Goal: Task Accomplishment & Management: Use online tool/utility

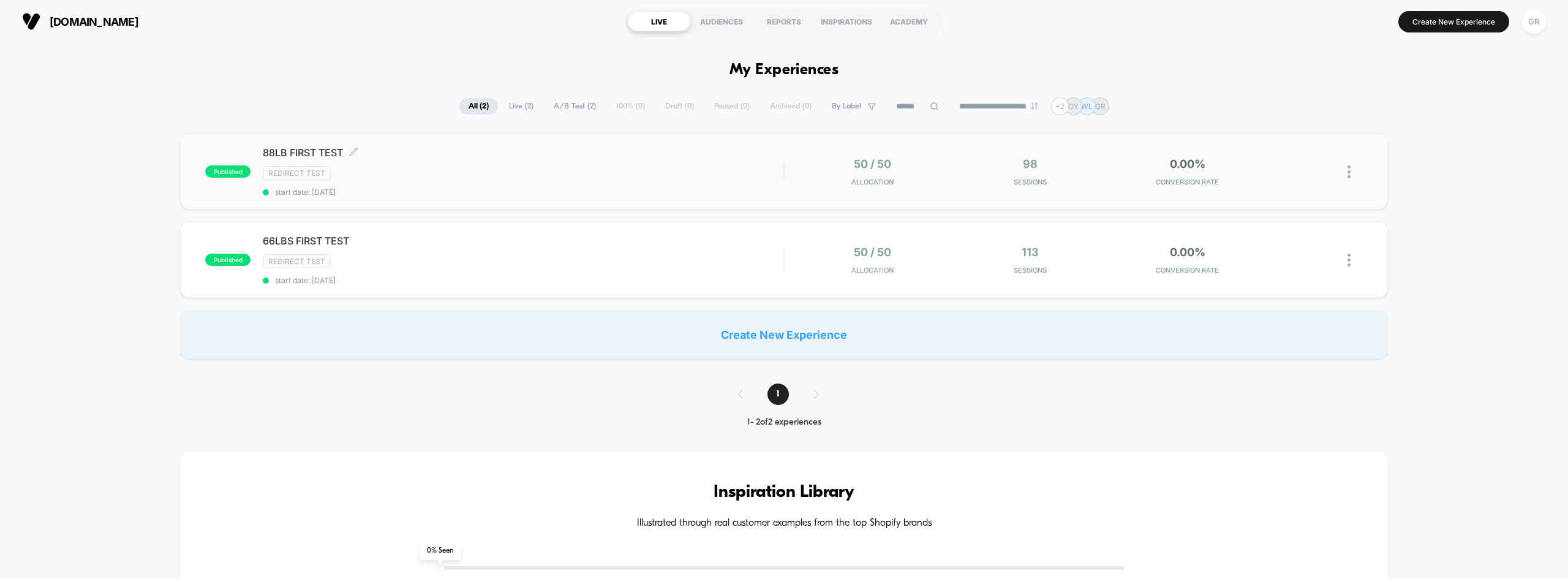
click at [620, 160] on div "88LB FIRST TEST Click to edit experience details Click to edit experience detai…" at bounding box center [523, 171] width 521 height 50
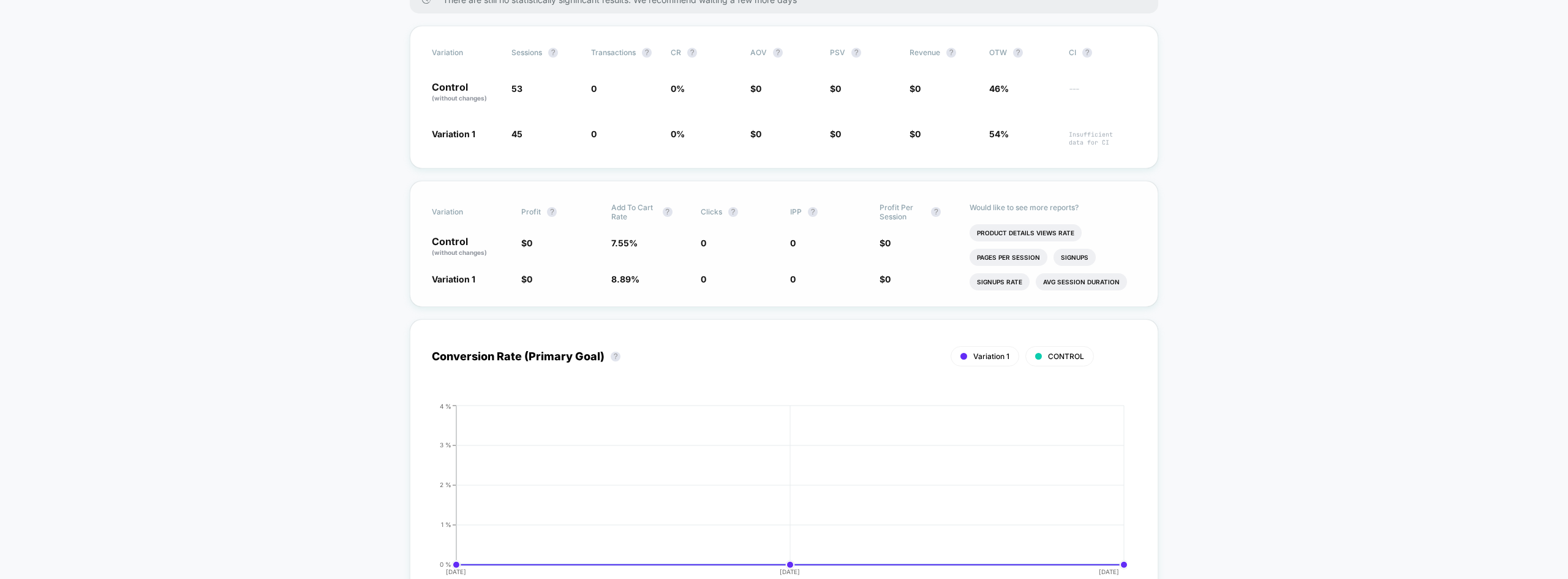
scroll to position [245, 0]
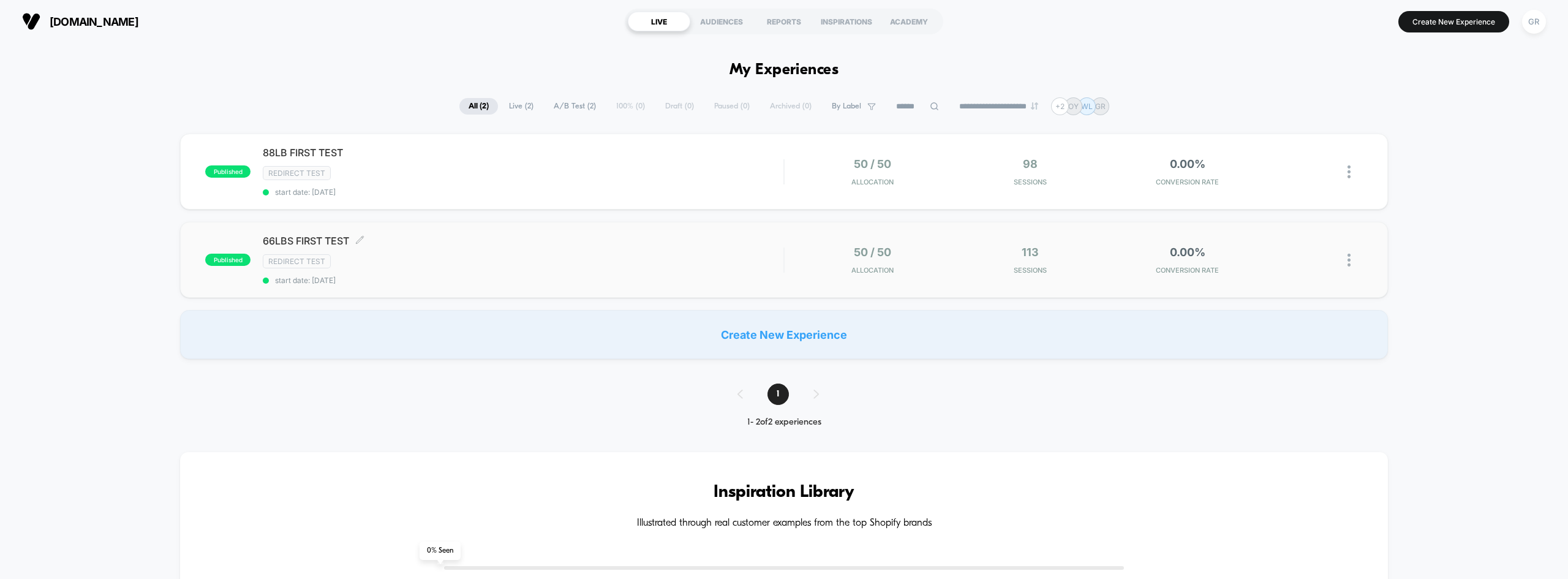
click at [402, 255] on div "Redirect Test" at bounding box center [523, 261] width 521 height 14
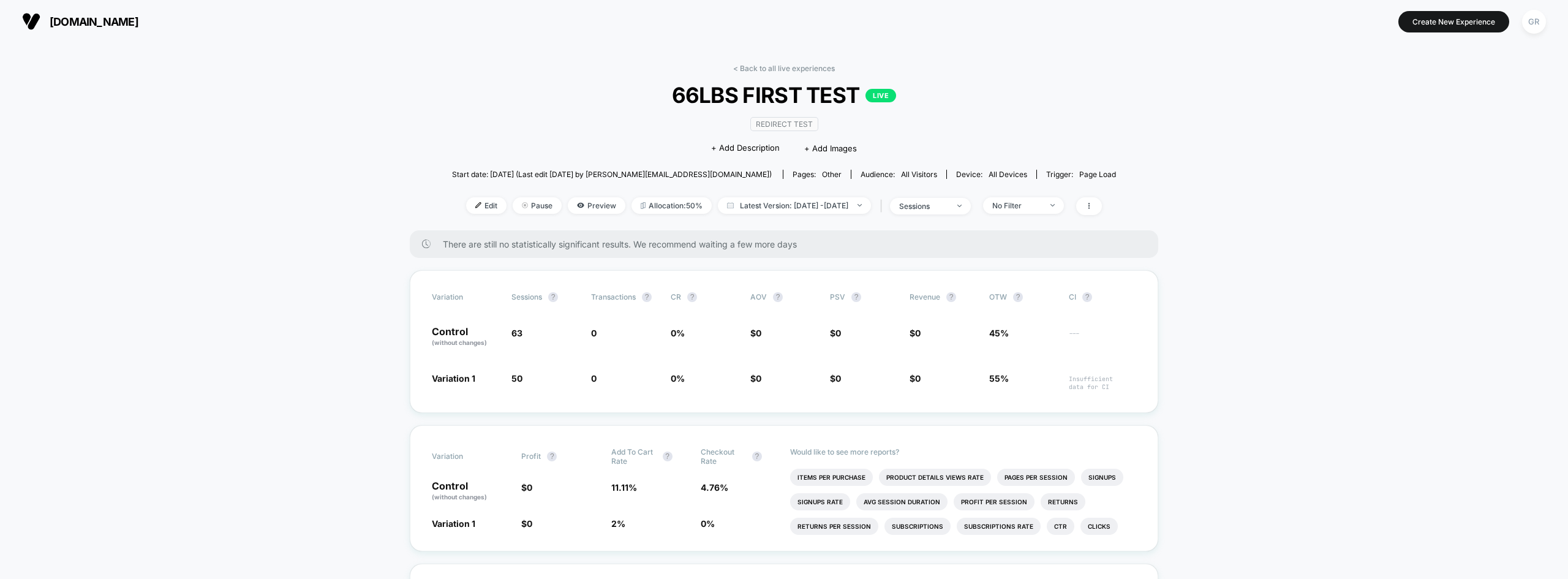
scroll to position [61, 0]
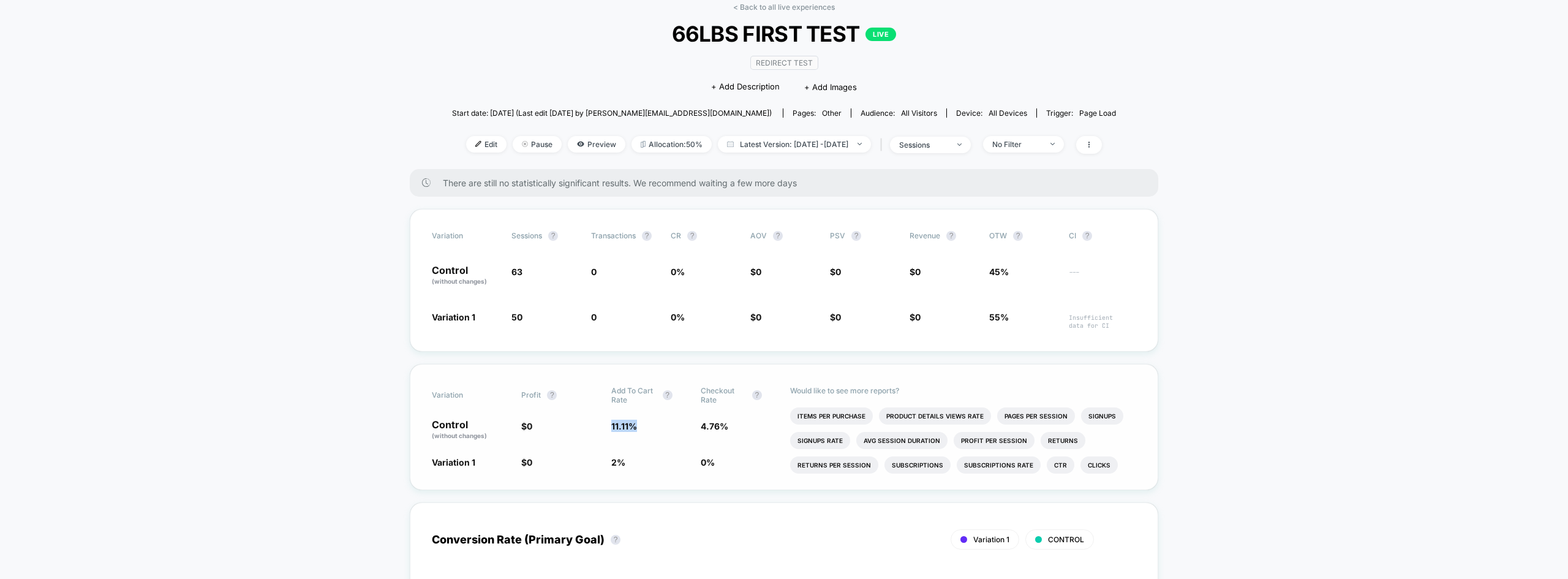
drag, startPoint x: 653, startPoint y: 427, endPoint x: 661, endPoint y: 429, distance: 8.2
click at [665, 427] on div "Control (without changes) $ 0 11.11 % 4.76 %" at bounding box center [784, 431] width 705 height 21
click at [631, 436] on span "11.11 %" at bounding box center [649, 431] width 77 height 21
